Goal: Find specific page/section: Find specific page/section

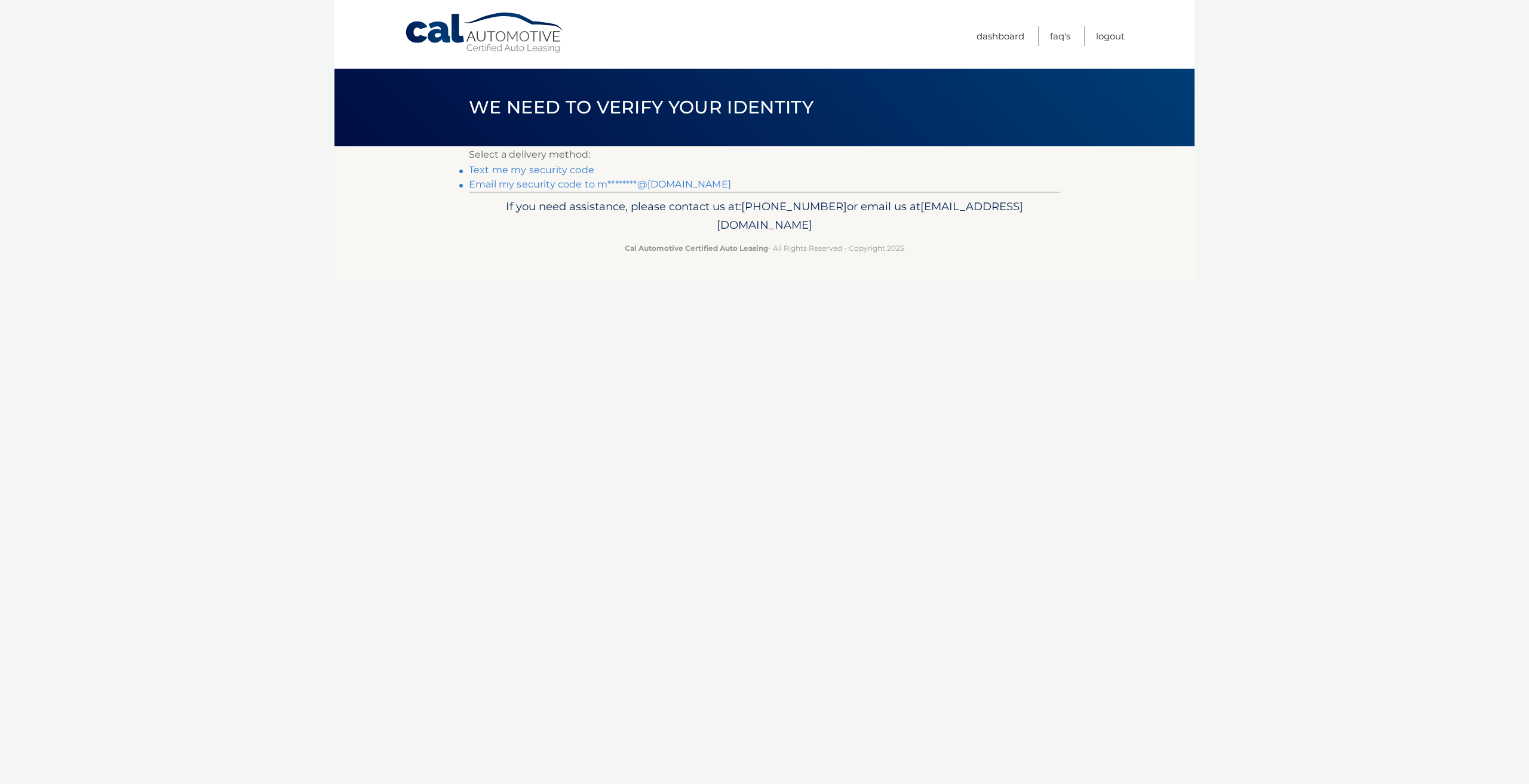
click at [524, 185] on link "Email my security code to m********@[DOMAIN_NAME]" at bounding box center [599, 184] width 262 height 11
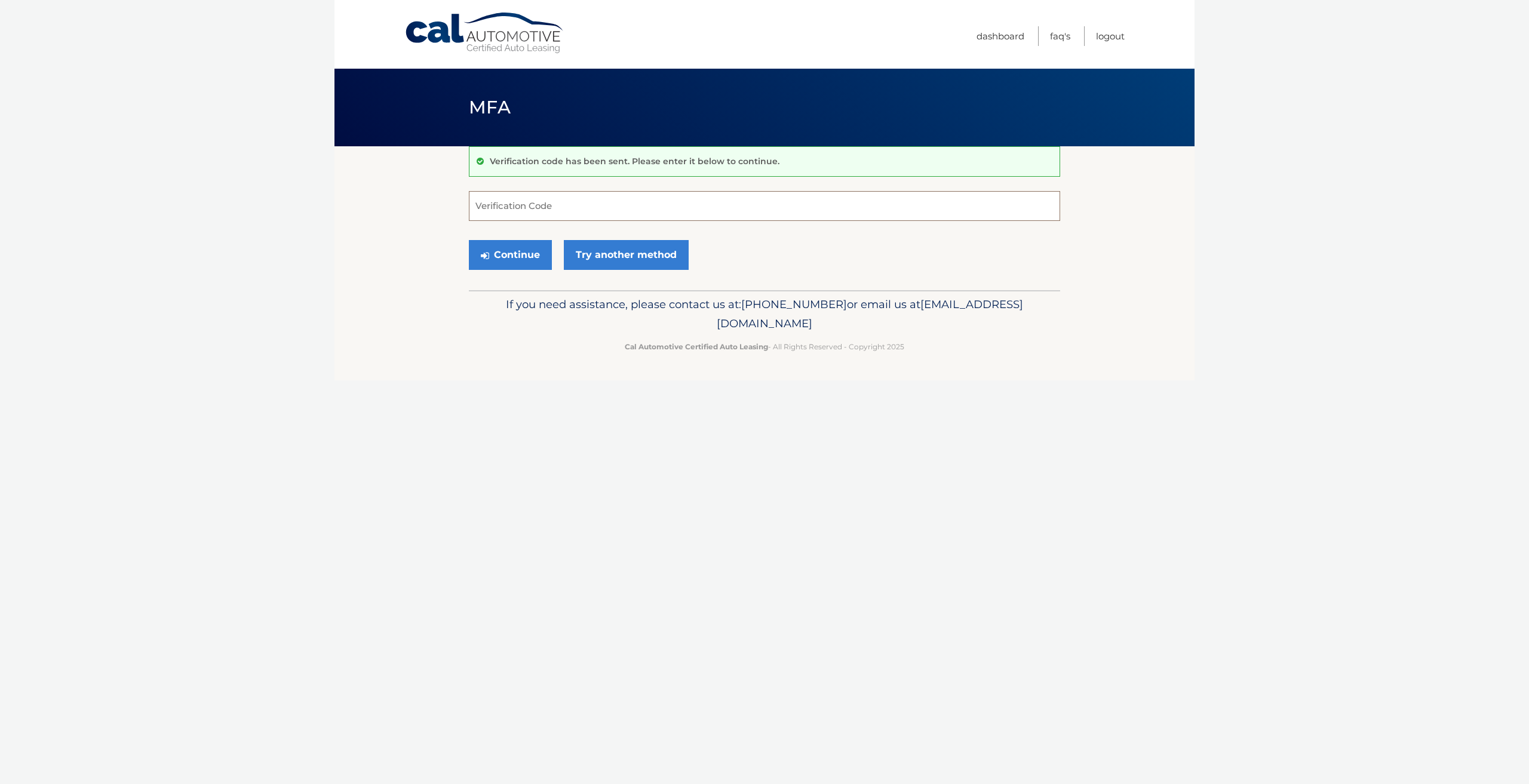
paste input "467341"
type input "467341"
click at [513, 256] on button "Continue" at bounding box center [510, 254] width 83 height 30
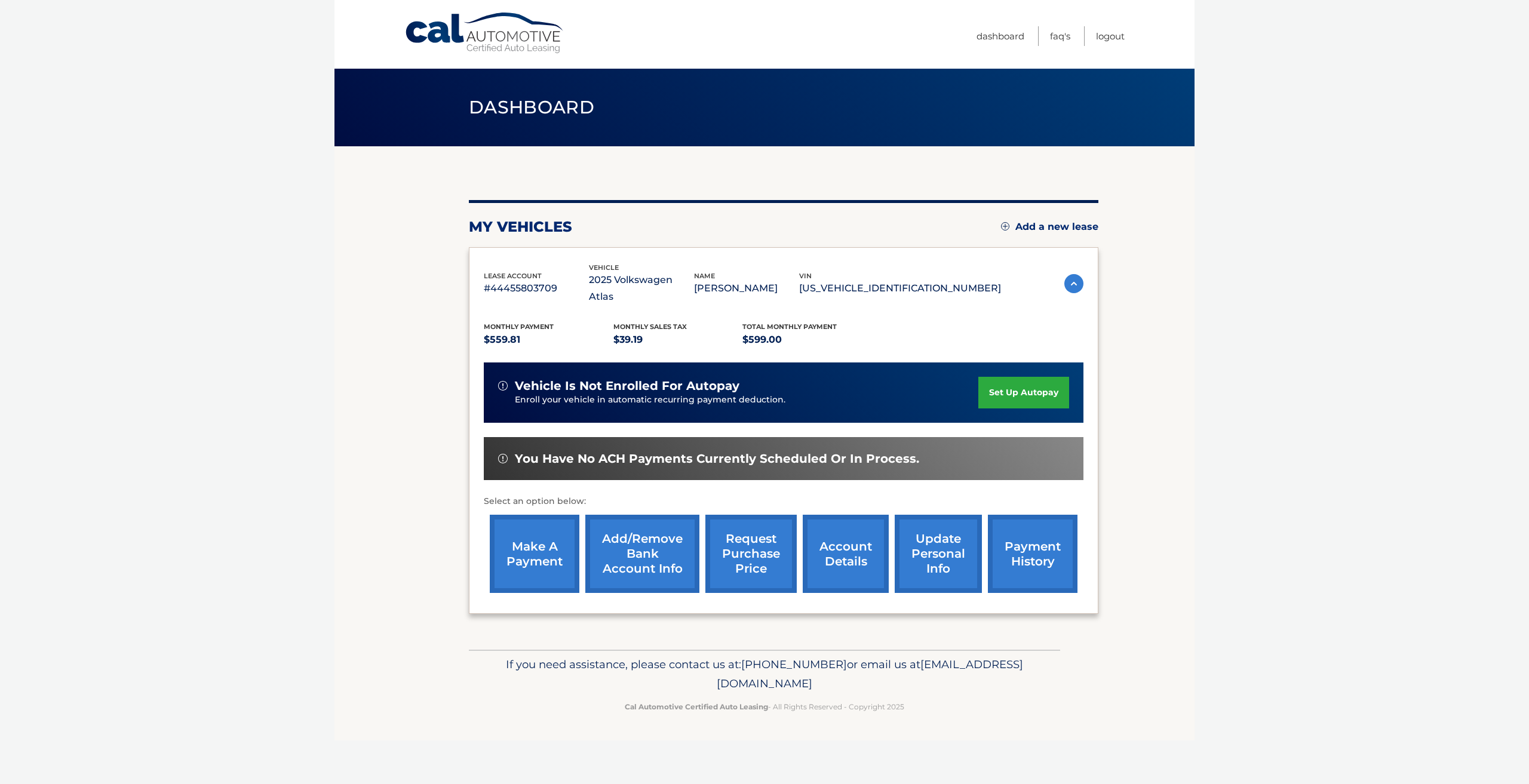
click at [850, 562] on link "account details" at bounding box center [846, 554] width 86 height 79
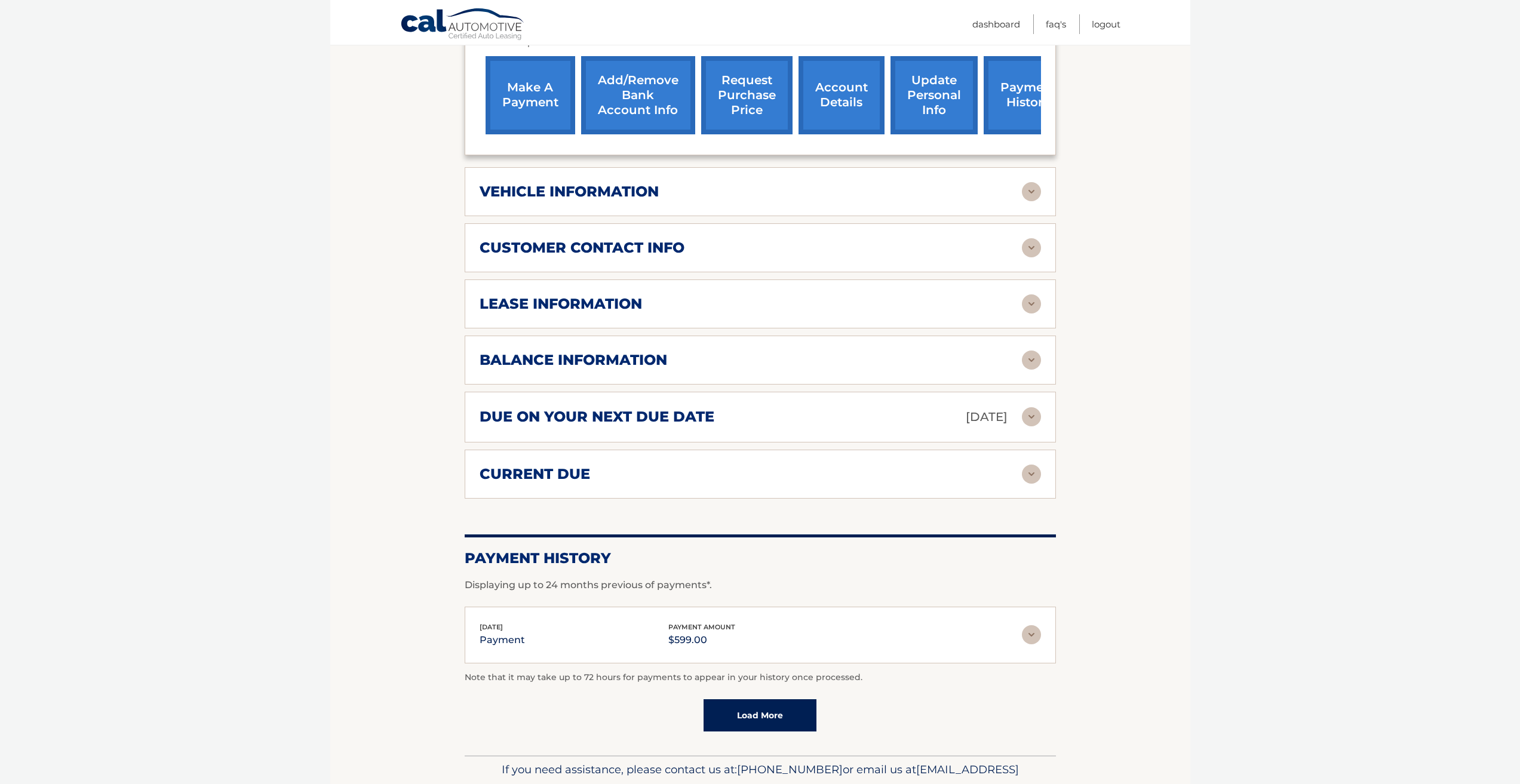
scroll to position [477, 0]
